Goal: Information Seeking & Learning: Learn about a topic

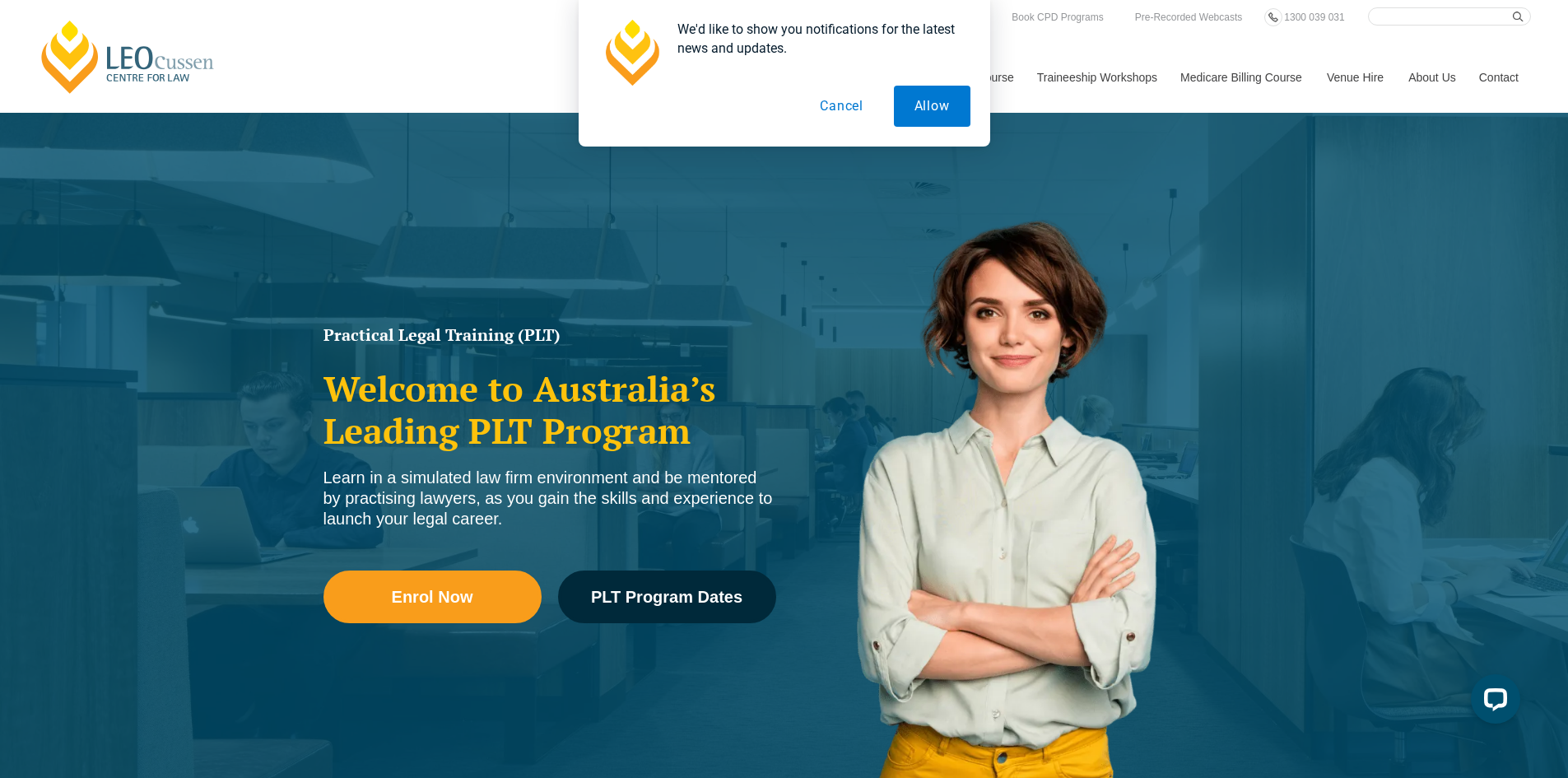
click at [839, 110] on button "Cancel" at bounding box center [841, 106] width 85 height 41
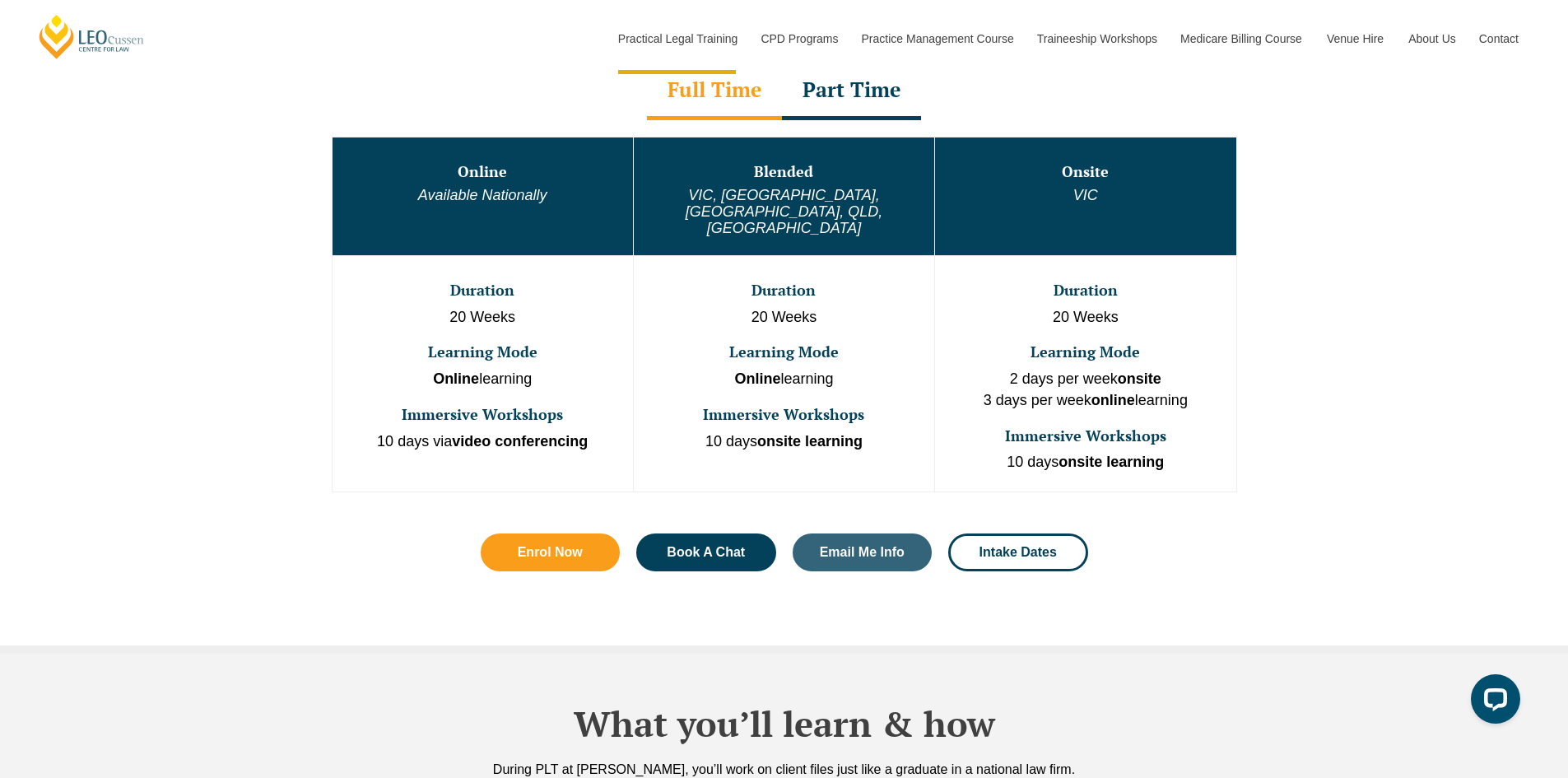
scroll to position [988, 0]
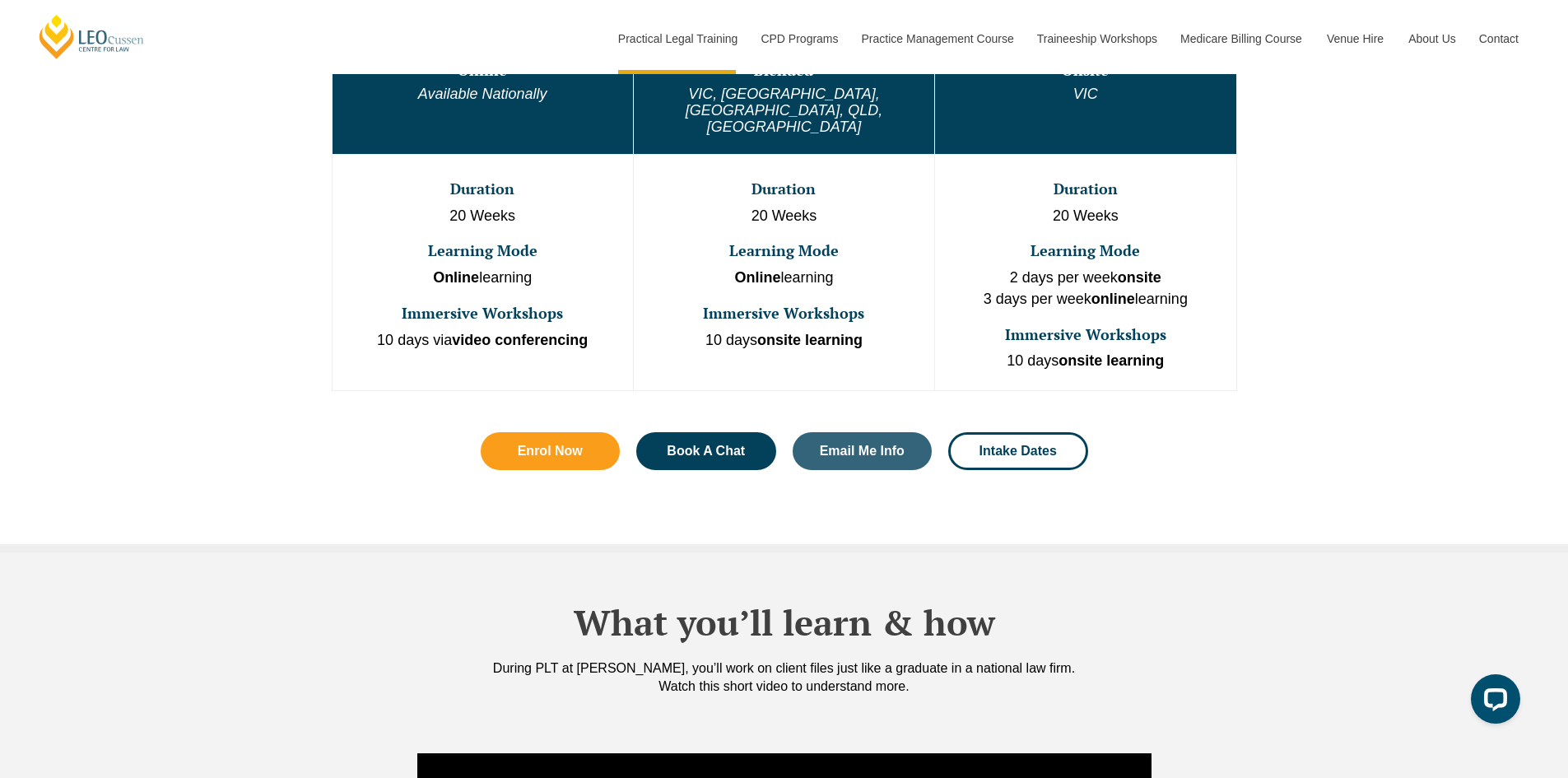
click at [340, 447] on div "One Program. Three Learning Modes. Discover the flexibility of three distinct l…" at bounding box center [784, 196] width 938 height 695
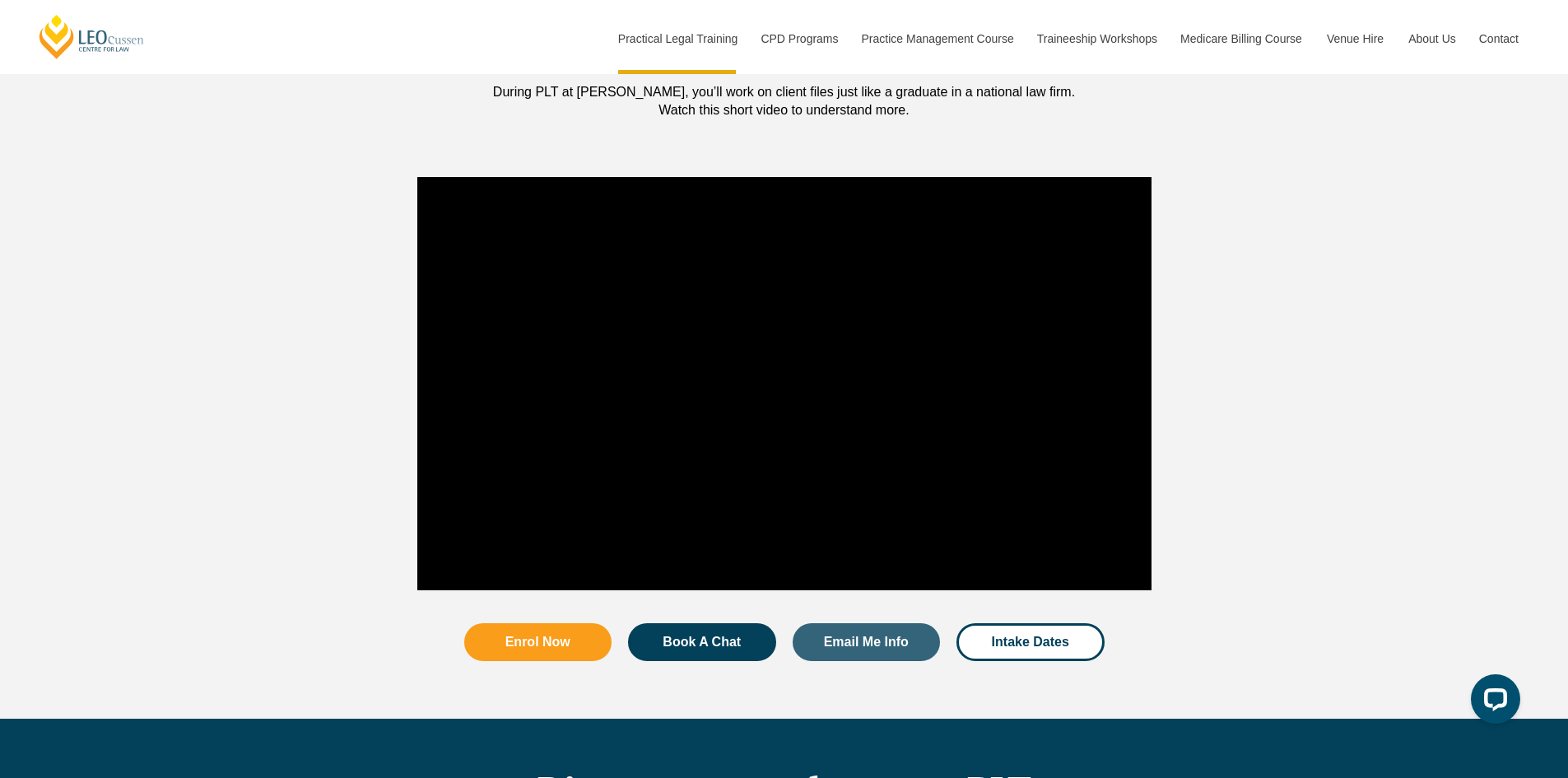
click at [357, 425] on div at bounding box center [362, 384] width 94 height 429
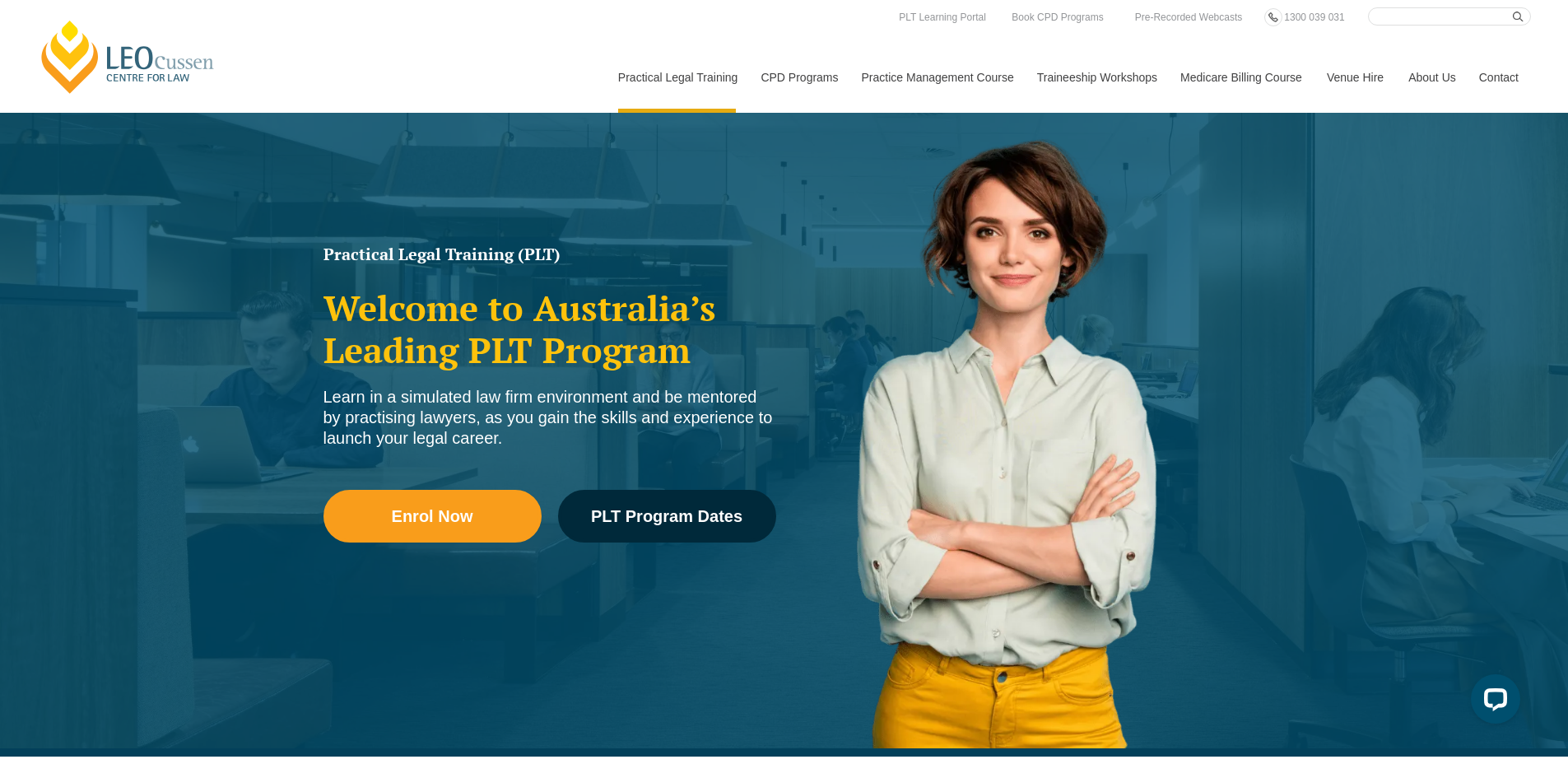
scroll to position [0, 0]
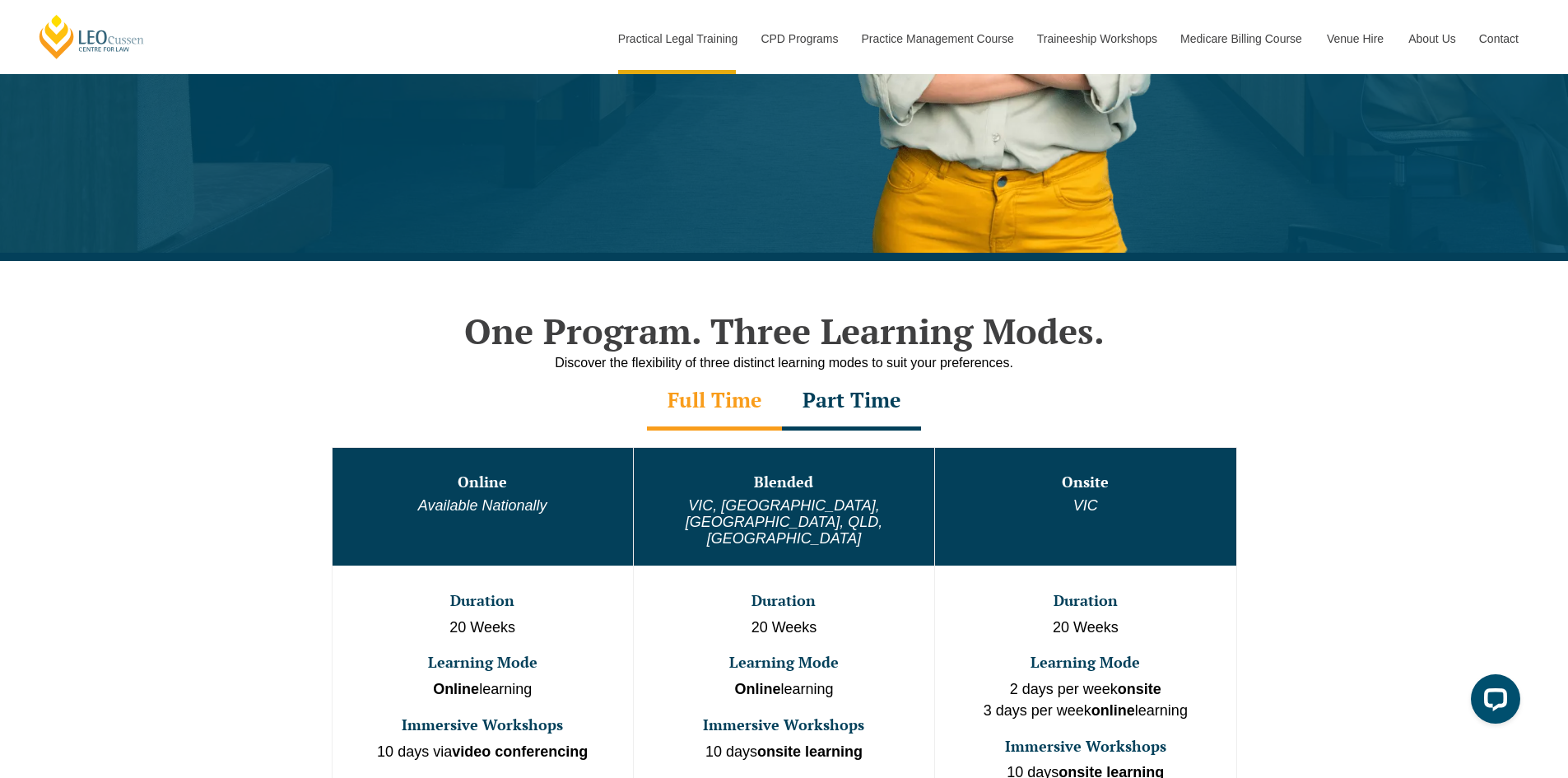
click at [242, 467] on div "One Program. Three Learning Modes. Discover the flexibility of three distinct l…" at bounding box center [784, 612] width 1568 height 703
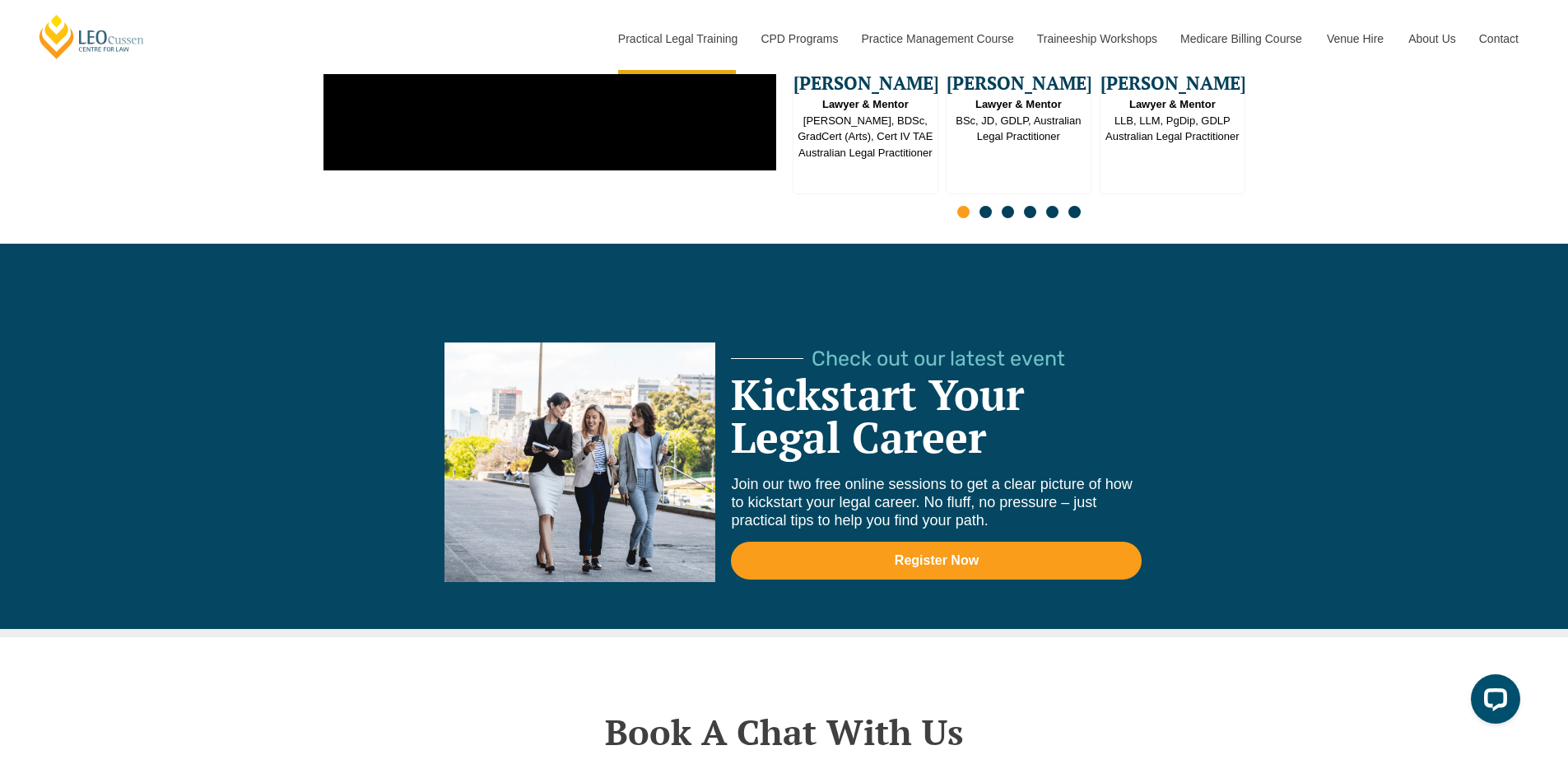
scroll to position [4445, 0]
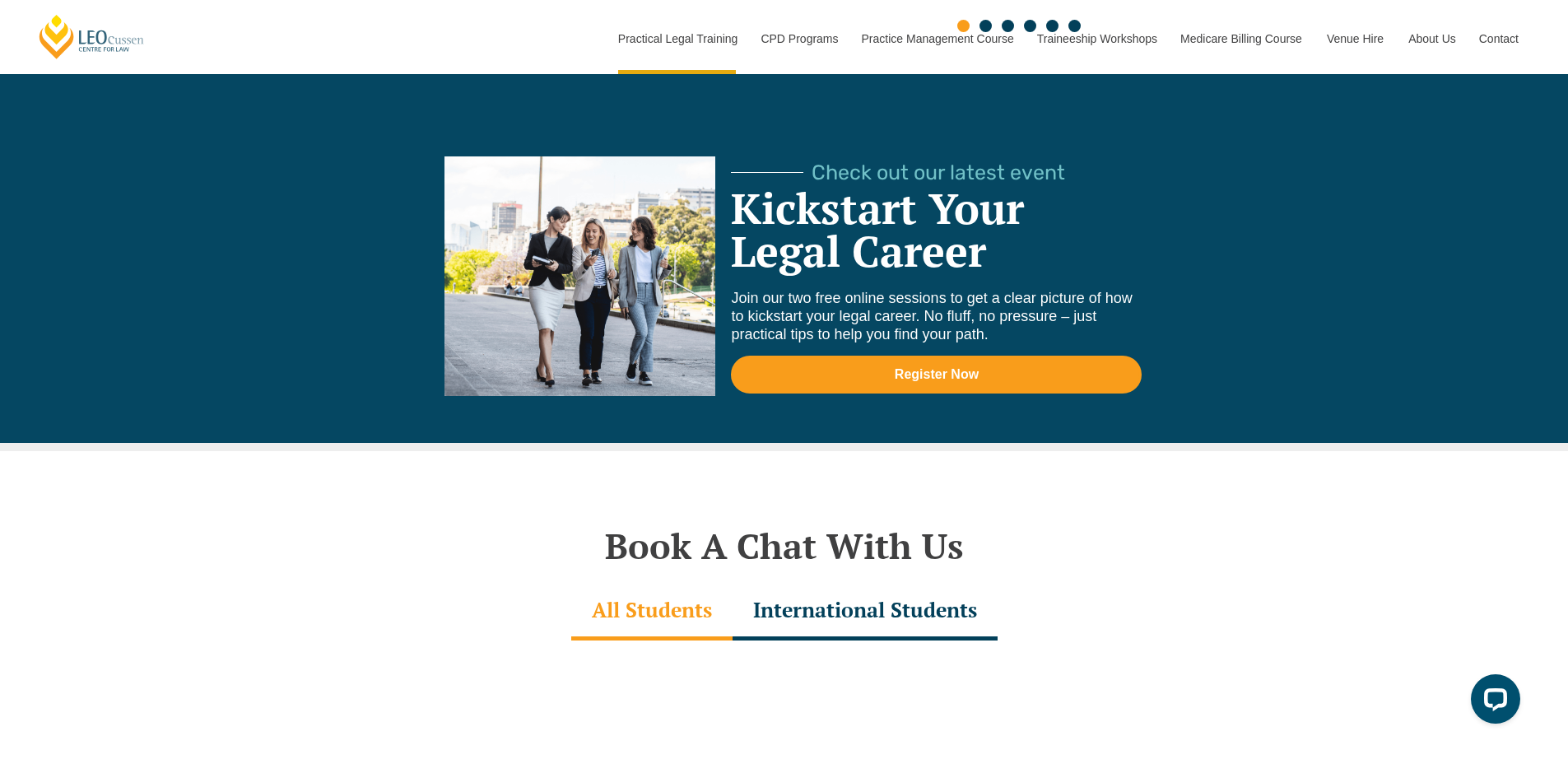
click at [355, 394] on div "Check out our latest event Kickstart Your Legal Career Join our two free online…" at bounding box center [794, 274] width 920 height 336
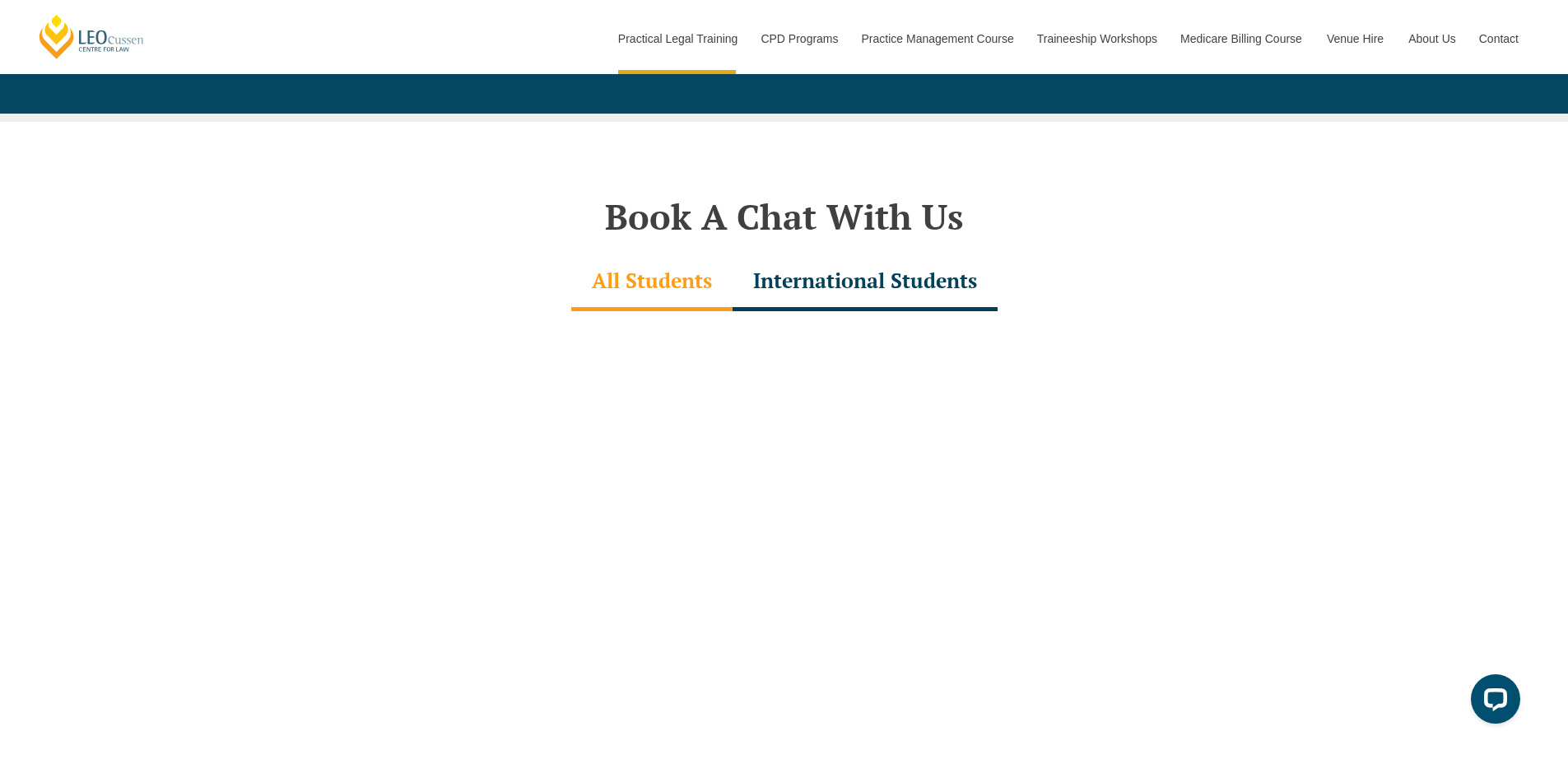
click at [323, 392] on div at bounding box center [784, 615] width 938 height 609
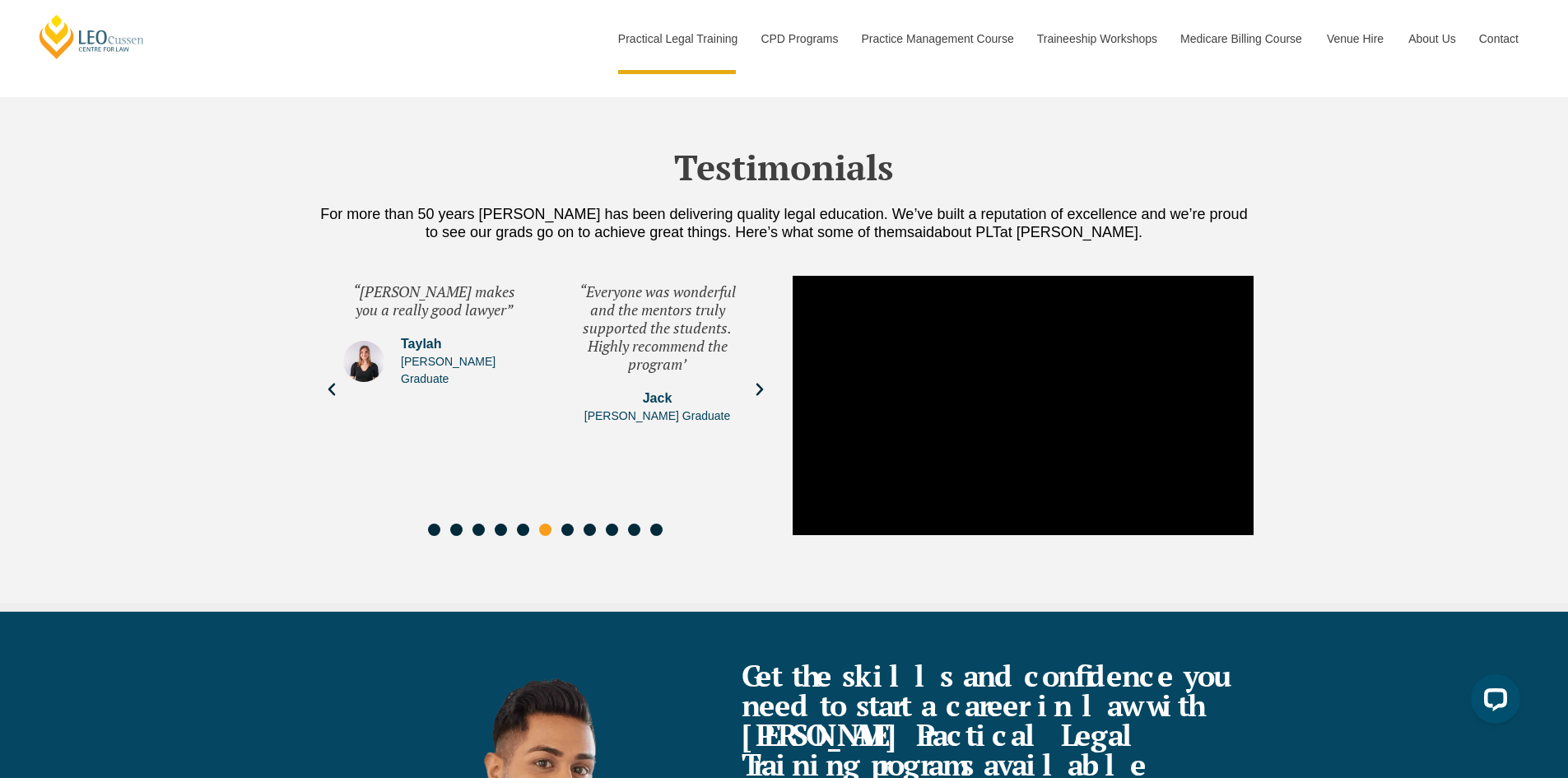
click at [323, 391] on div "“The networking events offer a great opportunity to meet interesting legal prac…" at bounding box center [546, 405] width 461 height 279
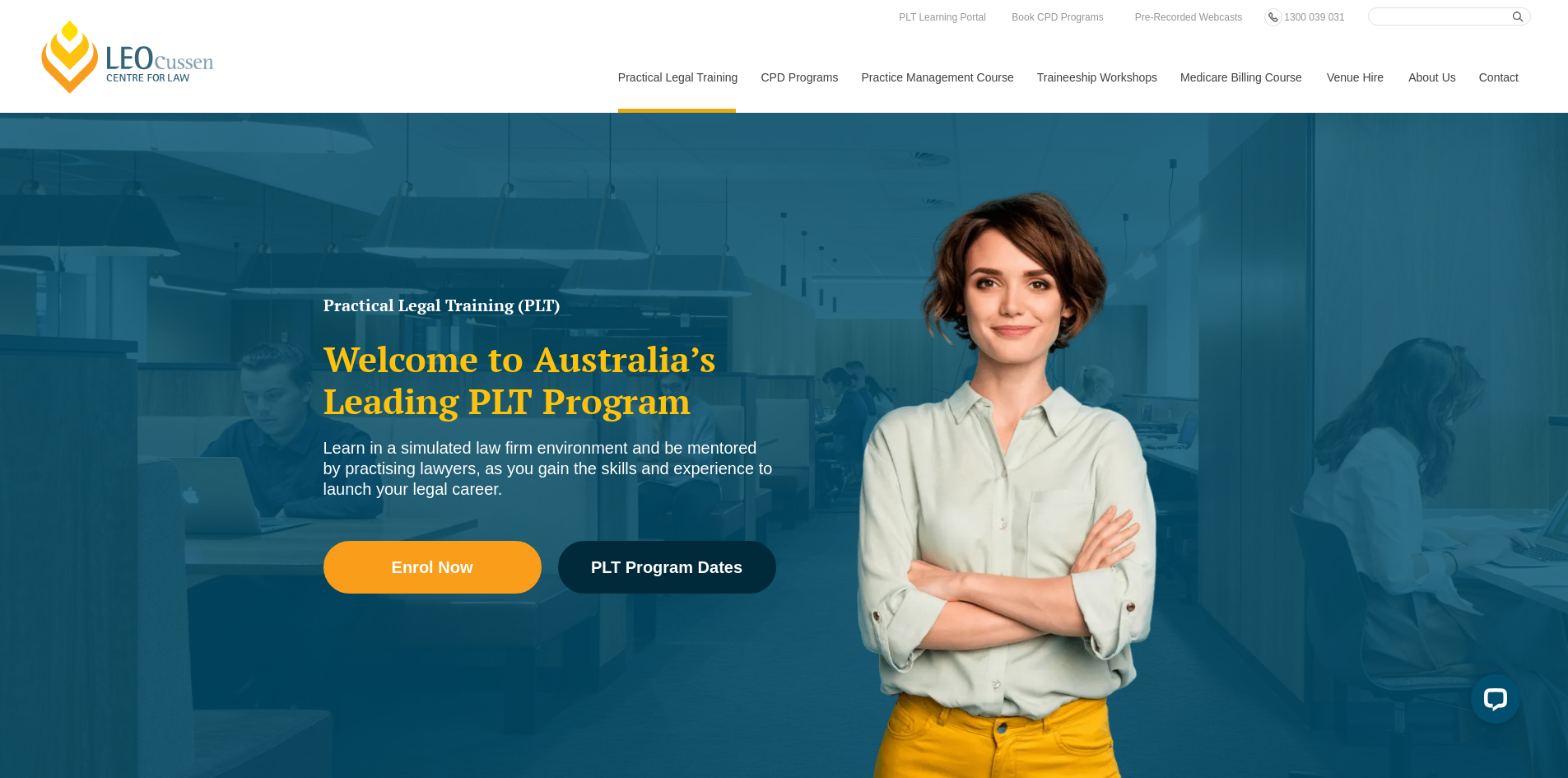
scroll to position [0, 0]
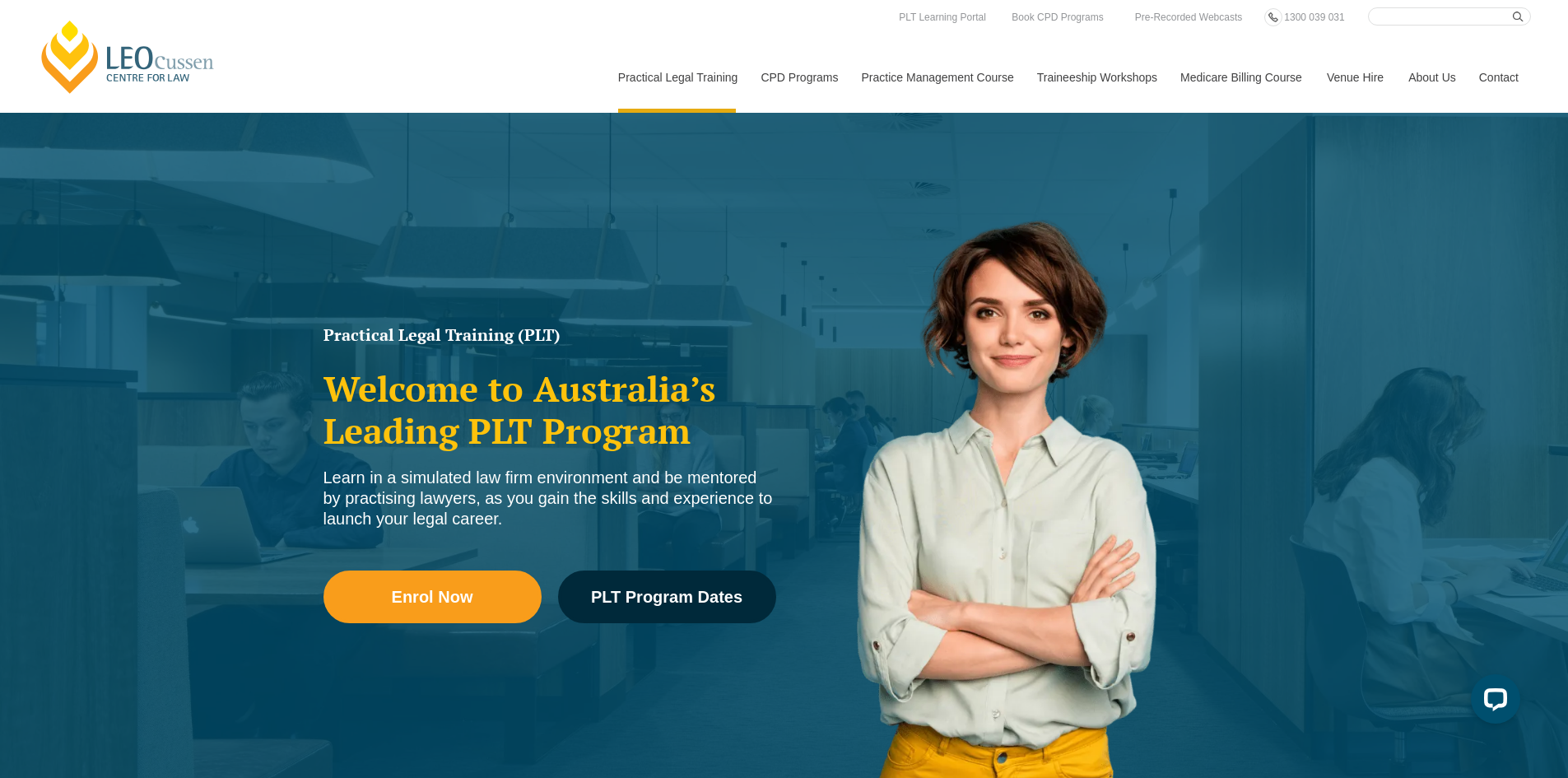
click at [519, 241] on div "Practical Legal Training (PLT) Welcome to Australia’s Leading PLT Program Learn…" at bounding box center [784, 475] width 1568 height 725
click at [320, 233] on div "Practical Legal Training (PLT) Welcome to Australia’s Leading PLT Program Learn…" at bounding box center [784, 475] width 1568 height 725
